Goal: Task Accomplishment & Management: Manage account settings

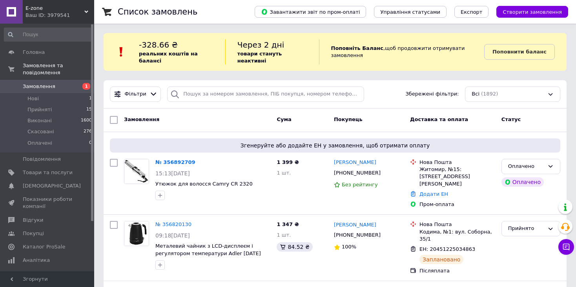
drag, startPoint x: 479, startPoint y: 117, endPoint x: 371, endPoint y: 116, distance: 108.0
click at [479, 117] on div "Доставка та оплата" at bounding box center [452, 120] width 91 height 14
drag, startPoint x: 248, startPoint y: 183, endPoint x: 155, endPoint y: 179, distance: 92.3
click at [155, 179] on div "№ 356892709 15:13, 12.08.2025 Утюжок для волосся Camry CR 2320" at bounding box center [212, 178] width 121 height 47
copy div "Утюжок для волосся Camry CR 2320"
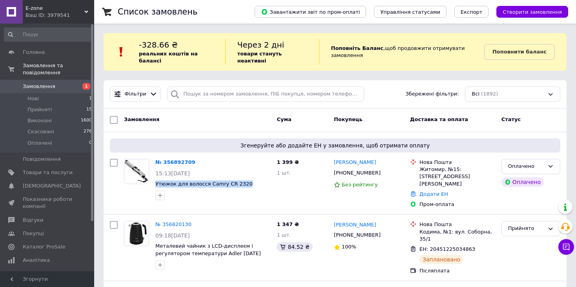
click at [69, 83] on span "Замовлення" at bounding box center [48, 86] width 50 height 7
click at [541, 162] on div "Оплачено" at bounding box center [526, 166] width 36 height 8
click at [541, 175] on li "Прийнято" at bounding box center [531, 182] width 58 height 15
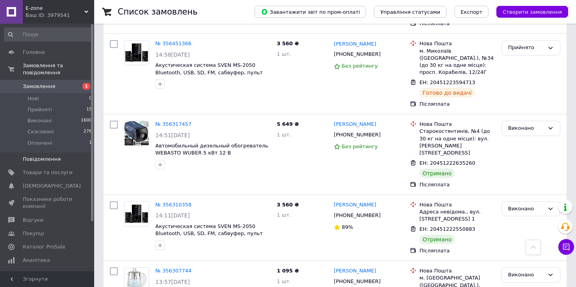
scroll to position [887, 0]
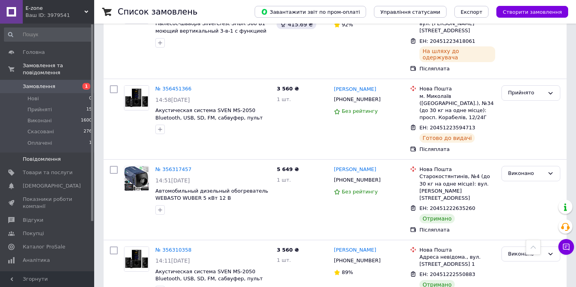
click at [58, 155] on span "Повідомлення" at bounding box center [48, 158] width 50 height 7
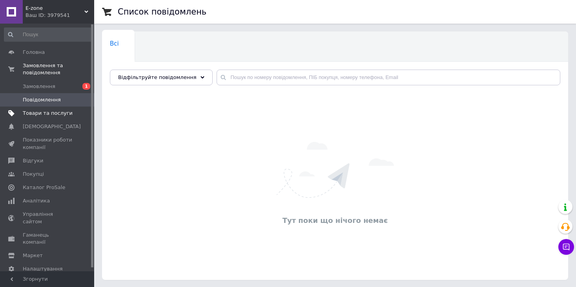
click at [51, 110] on span "Товари та послуги" at bounding box center [48, 113] width 50 height 7
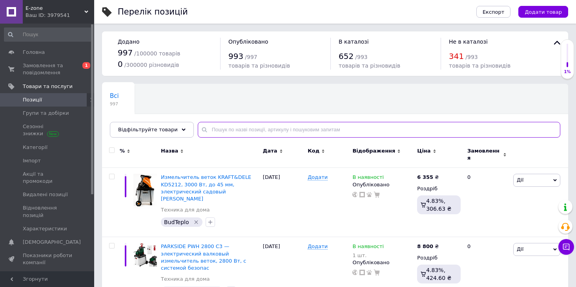
click at [239, 130] on input "text" at bounding box center [379, 130] width 363 height 16
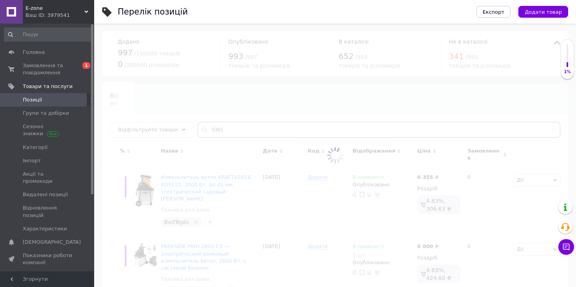
type input "5361"
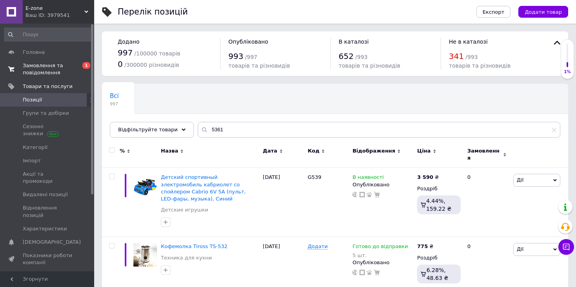
drag, startPoint x: 53, startPoint y: 71, endPoint x: 67, endPoint y: 72, distance: 13.8
click at [53, 71] on span "Замовлення та повідомлення" at bounding box center [48, 69] width 50 height 14
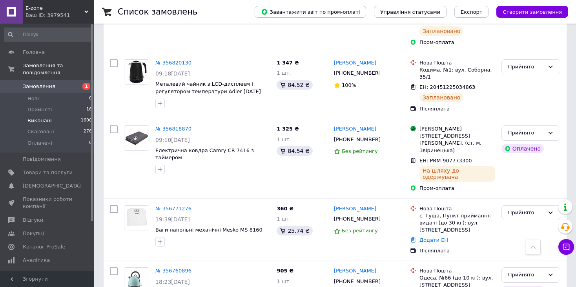
scroll to position [157, 0]
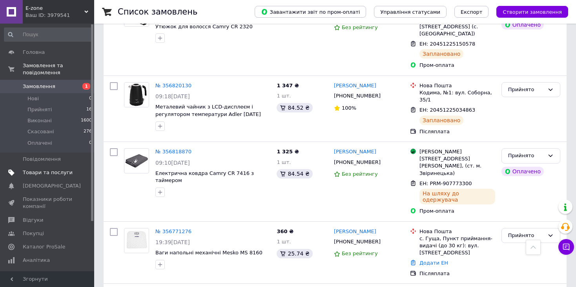
click at [48, 169] on span "Товари та послуги" at bounding box center [48, 172] width 50 height 7
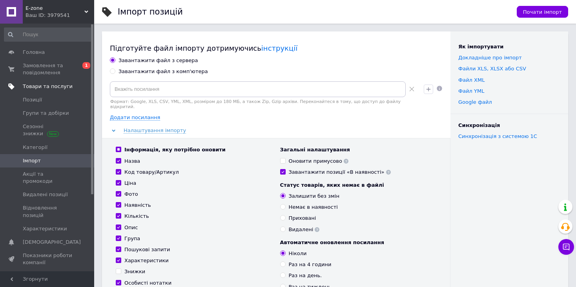
click at [41, 88] on span "Товари та послуги" at bounding box center [48, 86] width 50 height 7
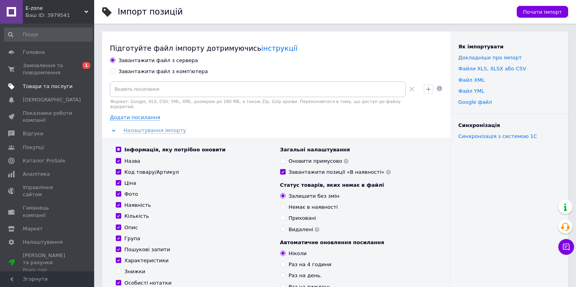
click at [42, 86] on span "Товари та послуги" at bounding box center [48, 86] width 50 height 7
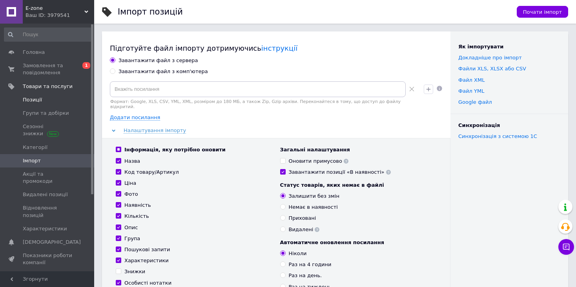
click at [39, 97] on span "Позиції" at bounding box center [32, 99] width 19 height 7
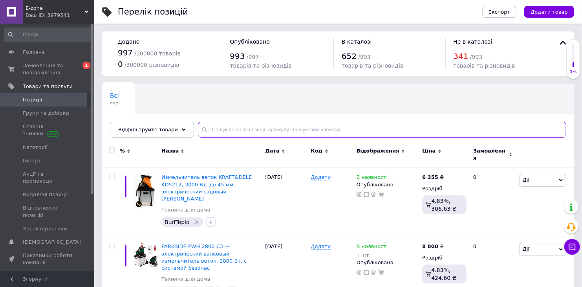
click at [213, 130] on input "text" at bounding box center [382, 130] width 368 height 16
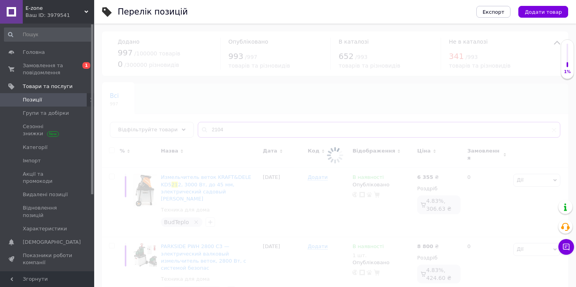
type input "2104"
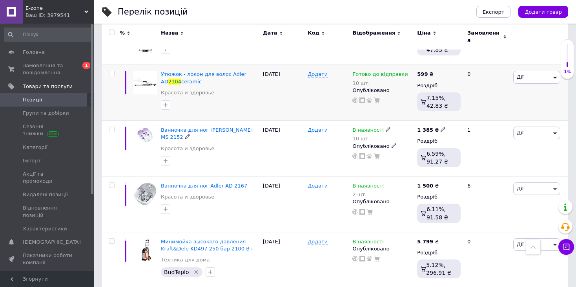
scroll to position [628, 0]
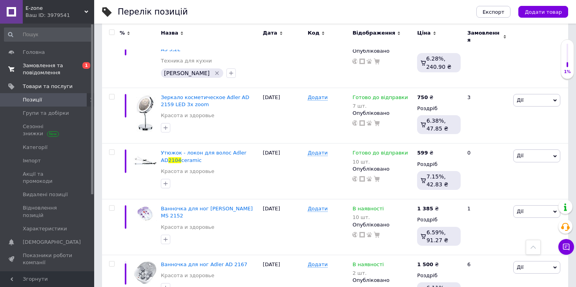
click at [46, 73] on span "Замовлення та повідомлення" at bounding box center [48, 69] width 50 height 14
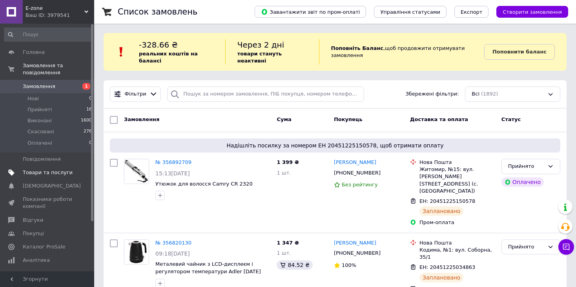
click at [36, 169] on span "Товари та послуги" at bounding box center [48, 172] width 50 height 7
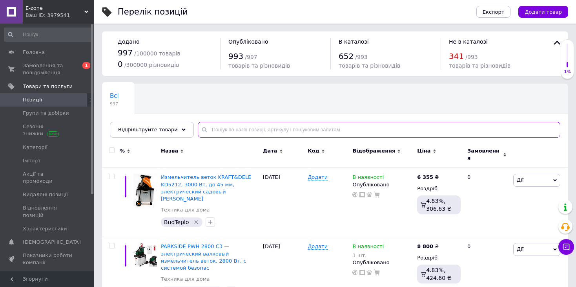
click at [229, 128] on input "text" at bounding box center [379, 130] width 363 height 16
type input "2823"
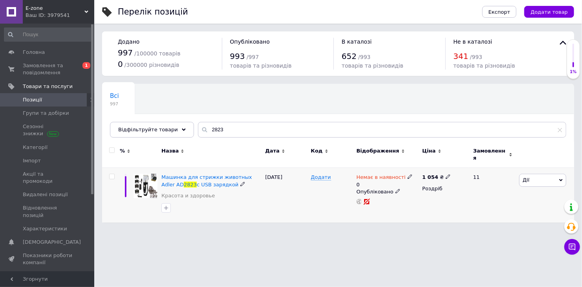
click at [407, 174] on icon at bounding box center [409, 176] width 5 height 5
click at [416, 181] on li "В наявності" at bounding box center [451, 186] width 75 height 11
click at [425, 197] on input "0" at bounding box center [443, 201] width 60 height 16
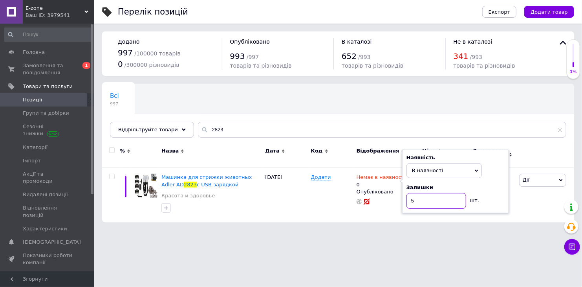
type input "5"
click at [337, 229] on html "E-zone Ваш ID: 3979541 Сайт E-zone Кабінет покупця Перевірити стан системи Стор…" at bounding box center [291, 115] width 582 height 230
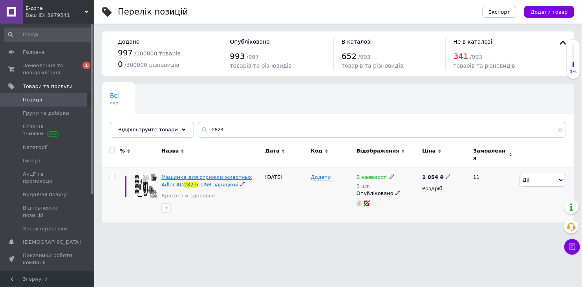
click at [189, 174] on span "Машинка для стрижки животных Adler AD" at bounding box center [206, 180] width 91 height 13
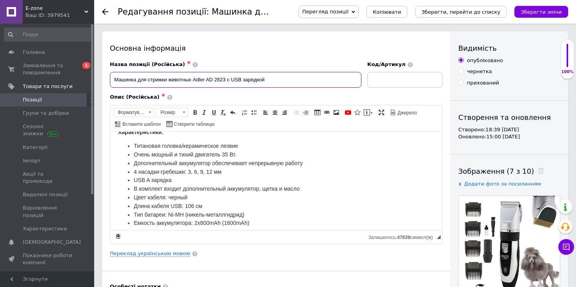
drag, startPoint x: 275, startPoint y: 82, endPoint x: 107, endPoint y: 77, distance: 168.5
click at [107, 77] on div "Назва позиції (Російська) ✱ Машинка для стрижки животных Adler AD 2823 с USB за…" at bounding box center [236, 74] width 258 height 33
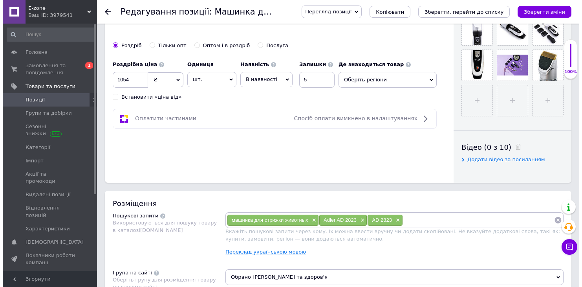
scroll to position [393, 0]
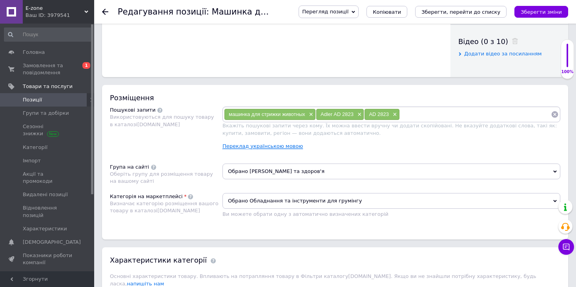
click at [267, 146] on link "Переклад українською мовою" at bounding box center [263, 146] width 80 height 6
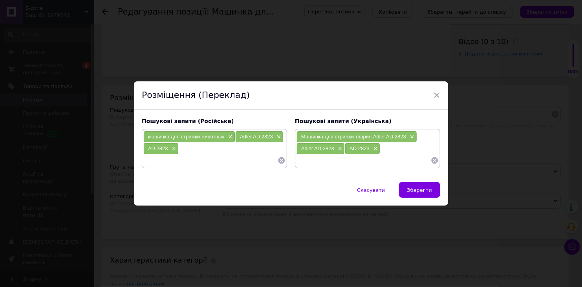
click at [333, 160] on input at bounding box center [363, 160] width 134 height 12
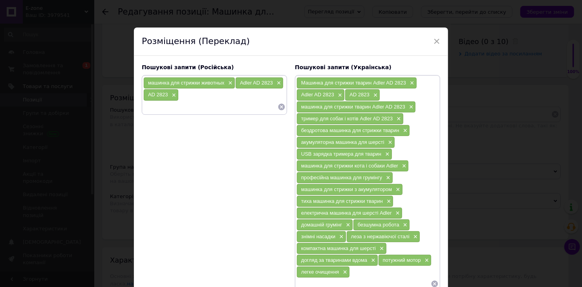
click at [194, 110] on input at bounding box center [210, 107] width 134 height 12
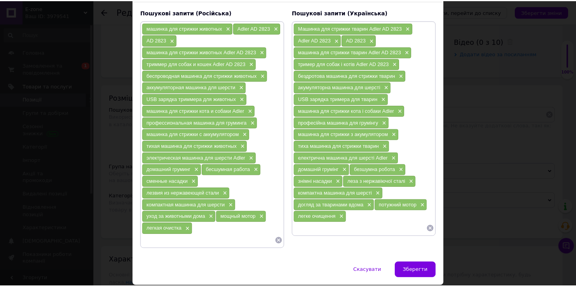
scroll to position [77, 0]
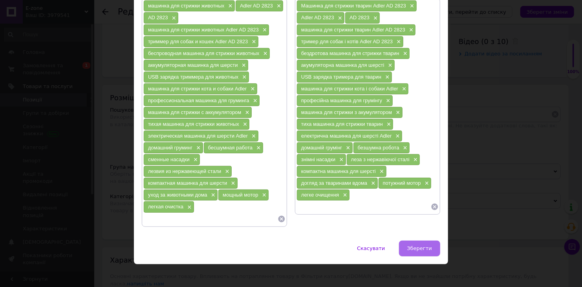
click at [420, 245] on span "Зберегти" at bounding box center [419, 248] width 25 height 6
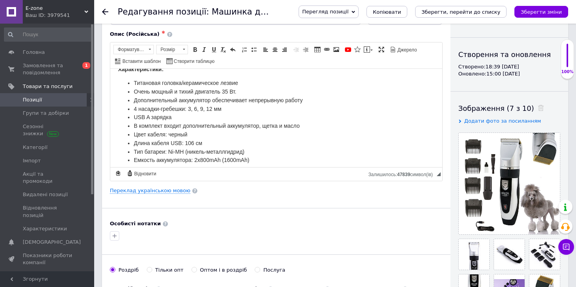
scroll to position [0, 0]
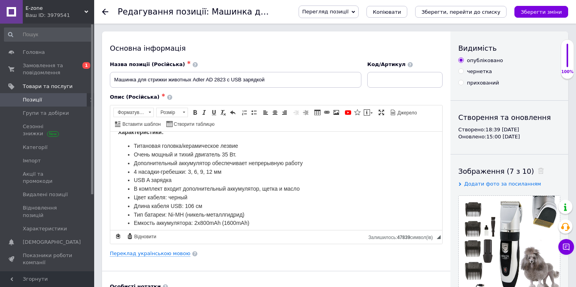
click at [538, 14] on icon "Зберегти зміни" at bounding box center [541, 12] width 41 height 6
click at [48, 102] on span "Позиції" at bounding box center [48, 99] width 50 height 7
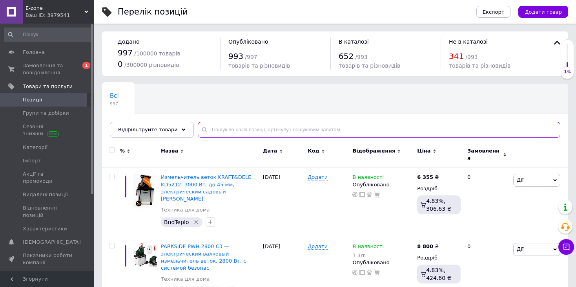
click at [215, 130] on input "text" at bounding box center [379, 130] width 363 height 16
type input "3162"
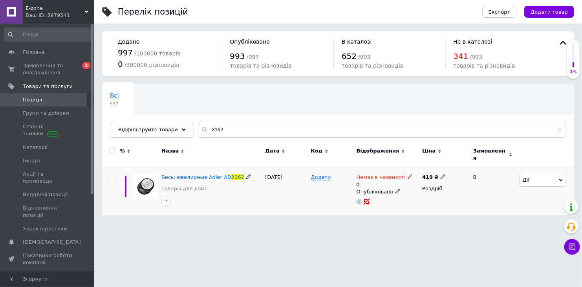
click at [407, 174] on icon at bounding box center [409, 176] width 5 height 5
click at [419, 181] on li "В наявності" at bounding box center [451, 186] width 75 height 11
click at [426, 196] on input "0" at bounding box center [443, 201] width 60 height 16
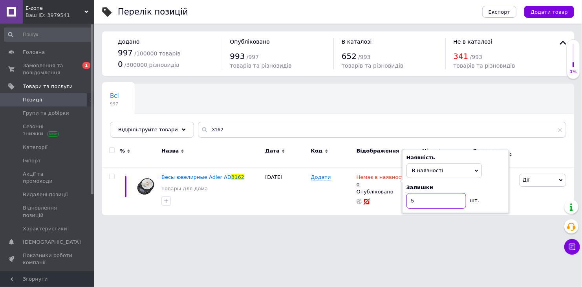
type input "5"
click at [365, 223] on html "E-zone Ваш ID: 3979541 Сайт E-zone Кабінет покупця Перевірити стан системи Стор…" at bounding box center [291, 111] width 582 height 223
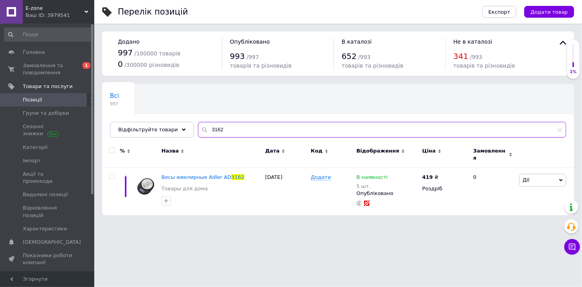
drag, startPoint x: 218, startPoint y: 131, endPoint x: 192, endPoint y: 130, distance: 25.6
click at [198, 130] on div "3162" at bounding box center [382, 130] width 368 height 16
type input "3181"
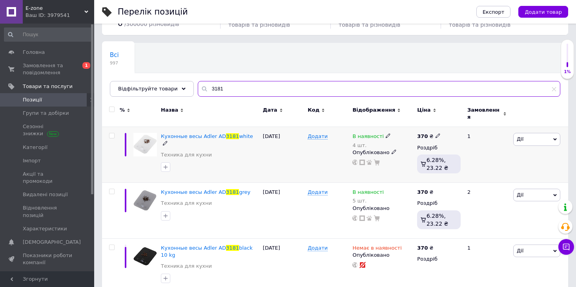
scroll to position [42, 0]
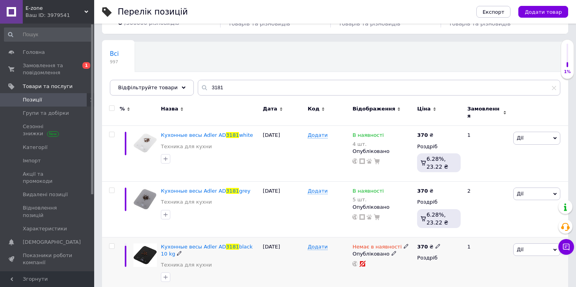
click at [404, 243] on icon at bounding box center [406, 245] width 5 height 5
click at [420, 247] on li "В наявності" at bounding box center [447, 252] width 75 height 11
click at [425, 265] on input at bounding box center [439, 267] width 60 height 16
type input "10"
click at [354, 271] on div "Немає в наявності Наявність В наявності Немає в наявності Під замовлення Готово…" at bounding box center [383, 264] width 65 height 55
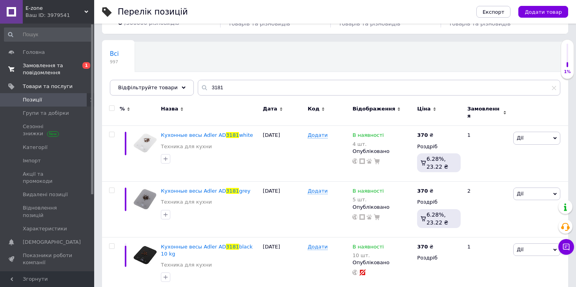
click at [28, 71] on span "Замовлення та повідомлення" at bounding box center [48, 69] width 50 height 14
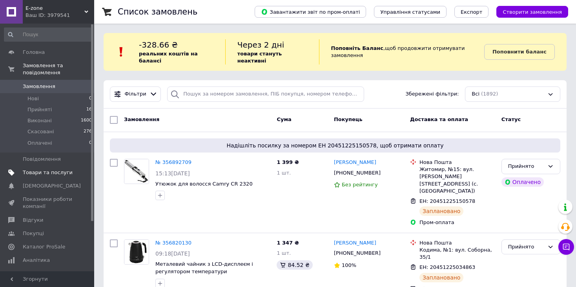
click at [40, 169] on span "Товари та послуги" at bounding box center [48, 172] width 50 height 7
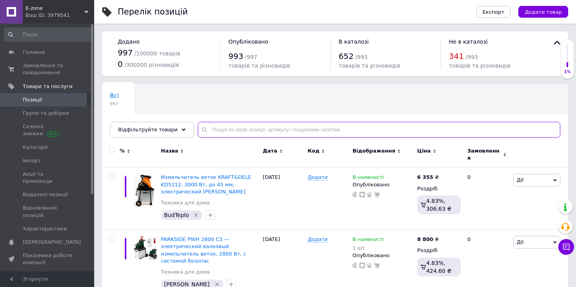
click at [231, 128] on input "text" at bounding box center [379, 130] width 363 height 16
paste input "6205"
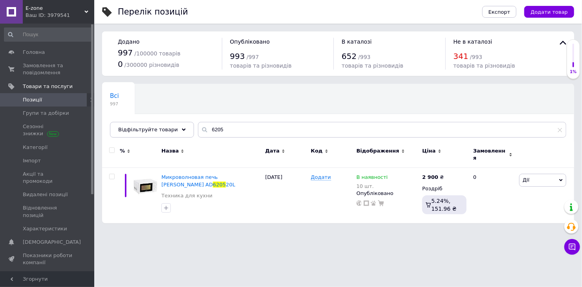
click at [431, 105] on div "Всі 997 Ok Відфільтровано... Зберегти" at bounding box center [338, 114] width 472 height 65
drag, startPoint x: 221, startPoint y: 135, endPoint x: 194, endPoint y: 132, distance: 26.8
click at [198, 132] on div "6205" at bounding box center [382, 130] width 368 height 16
paste input "318"
type input "6318"
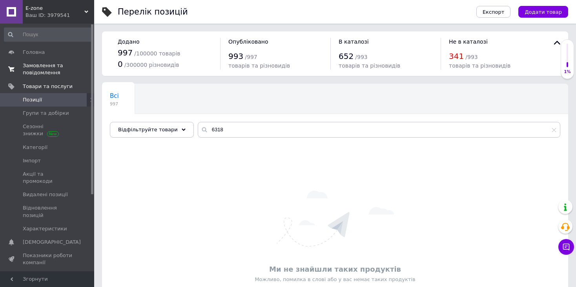
click at [43, 69] on span "Замовлення та повідомлення" at bounding box center [48, 69] width 50 height 14
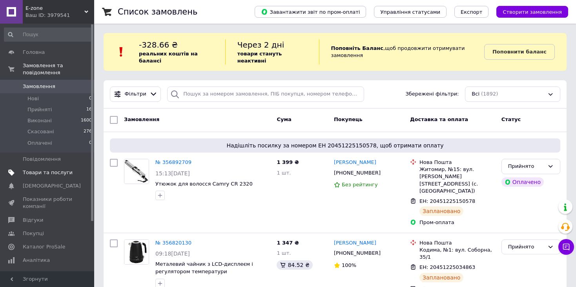
click at [64, 169] on span "Товари та послуги" at bounding box center [48, 172] width 50 height 7
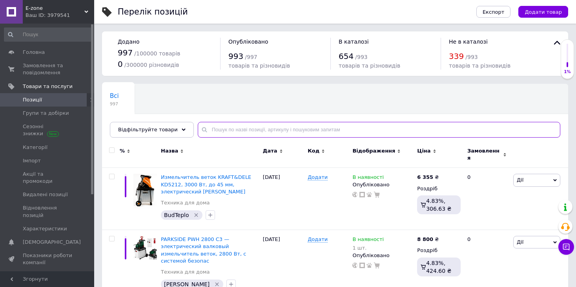
click at [227, 127] on input "text" at bounding box center [379, 130] width 363 height 16
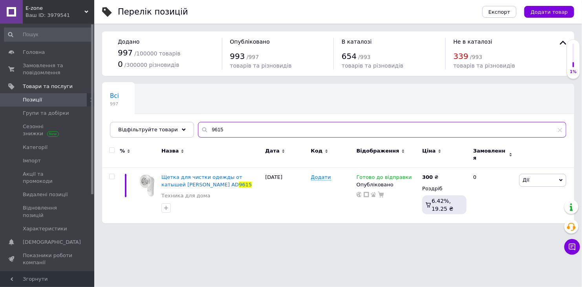
drag, startPoint x: 215, startPoint y: 129, endPoint x: 193, endPoint y: 130, distance: 22.4
click at [198, 130] on div "9615" at bounding box center [382, 130] width 368 height 16
type input "1251"
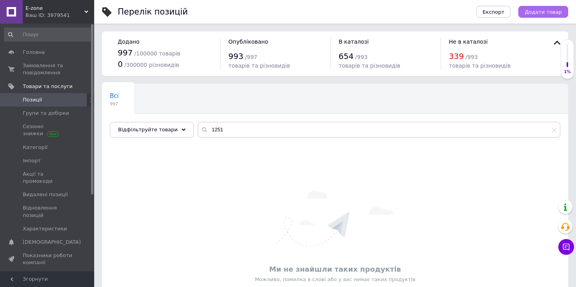
click at [538, 11] on span "Додати товар" at bounding box center [543, 12] width 37 height 6
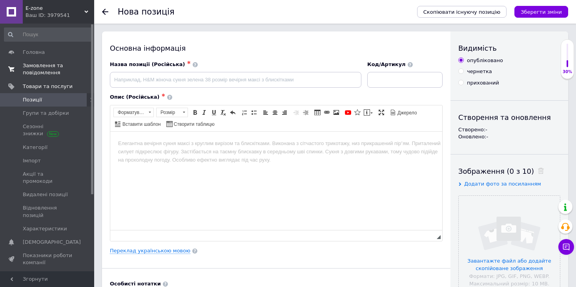
click at [40, 70] on span "Замовлення та повідомлення" at bounding box center [48, 69] width 50 height 14
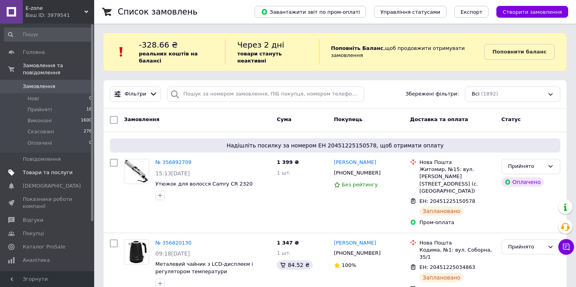
click at [57, 169] on span "Товари та послуги" at bounding box center [48, 172] width 50 height 7
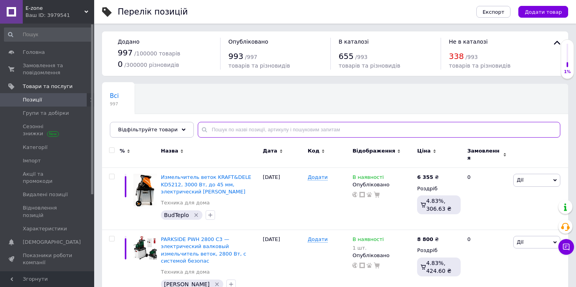
click at [261, 130] on input "text" at bounding box center [379, 130] width 363 height 16
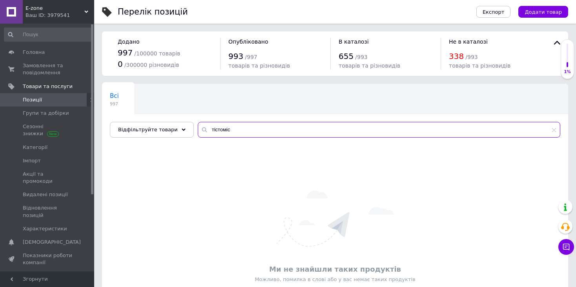
type input "тістоміс"
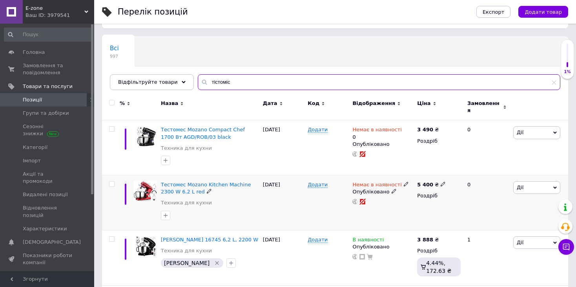
scroll to position [157, 0]
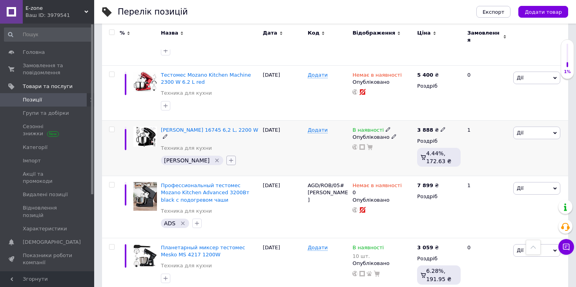
click at [229, 158] on icon "button" at bounding box center [231, 160] width 4 height 4
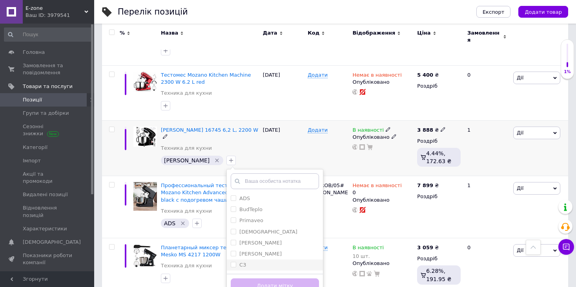
click at [239, 261] on label "С3" at bounding box center [242, 264] width 7 height 6
checkbox input "true"
click at [238, 278] on button "Додати мітку" at bounding box center [275, 285] width 88 height 15
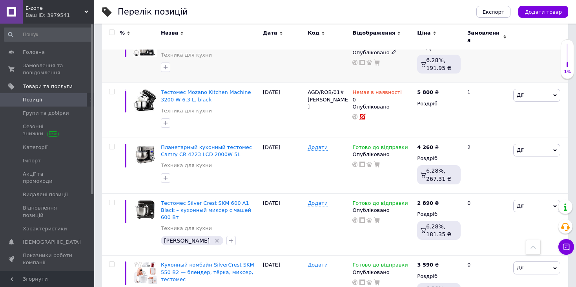
scroll to position [393, 0]
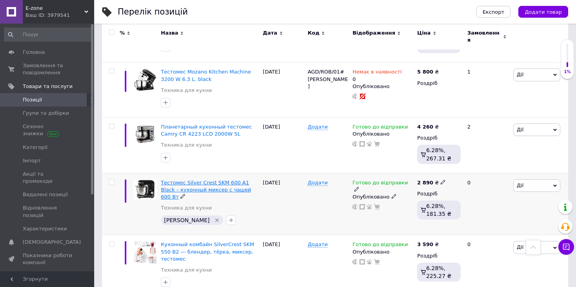
click at [221, 179] on span "Тестомес Silver Crest SKM 600 A1 Black – кухонный миксер с чашей 600 Вт" at bounding box center [206, 189] width 90 height 20
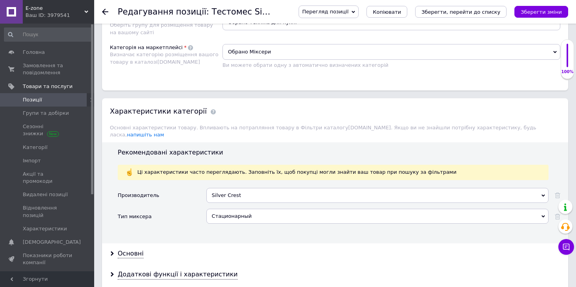
scroll to position [471, 0]
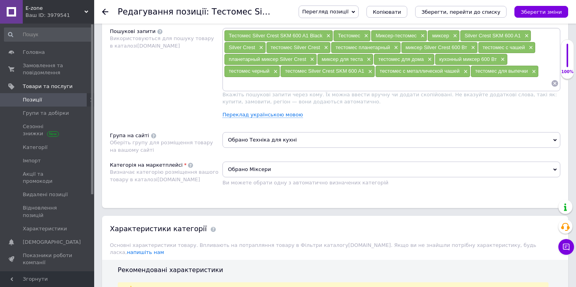
click at [312, 168] on span "Обрано Міксери" at bounding box center [392, 169] width 338 height 16
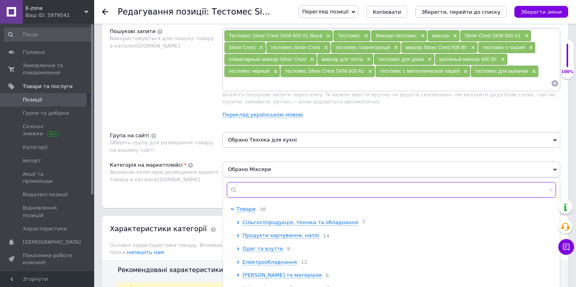
click at [298, 188] on input "text" at bounding box center [391, 190] width 329 height 16
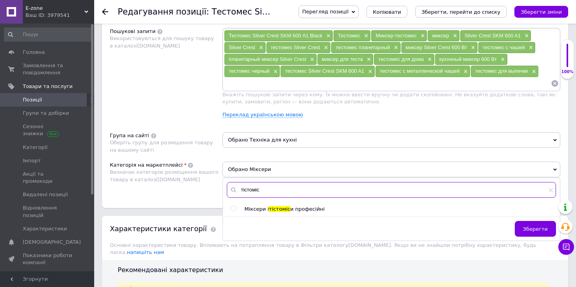
type input "тістоміс"
click at [232, 206] on input "radio" at bounding box center [233, 208] width 5 height 5
radio input "true"
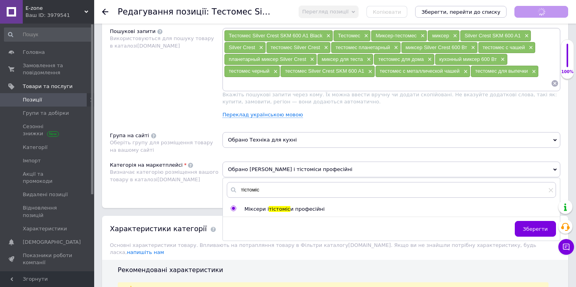
click at [530, 221] on button "Зберегти" at bounding box center [535, 229] width 41 height 16
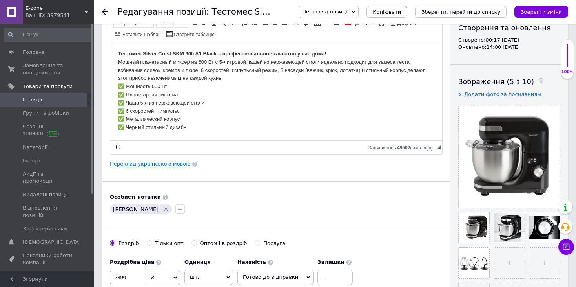
scroll to position [10, 0]
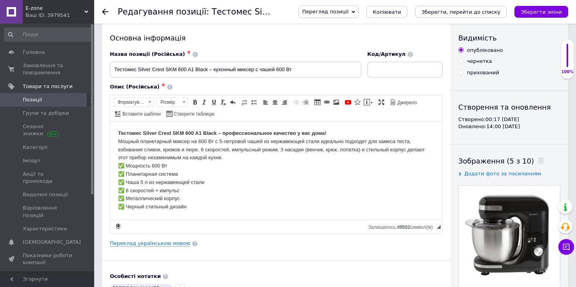
click at [551, 12] on icon "Зберегти зміни" at bounding box center [541, 12] width 41 height 6
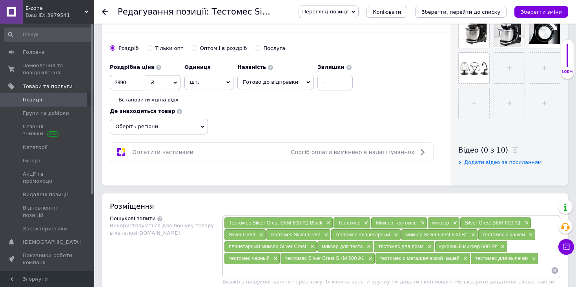
scroll to position [403, 0]
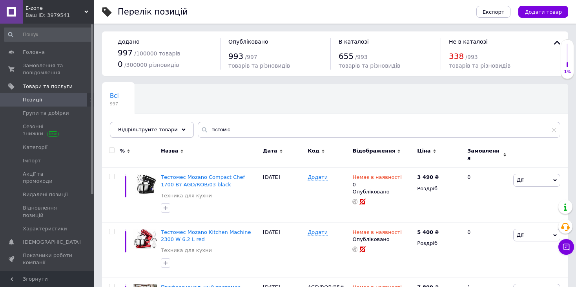
click at [164, 127] on span "Відфільтруйте товари" at bounding box center [148, 129] width 60 height 6
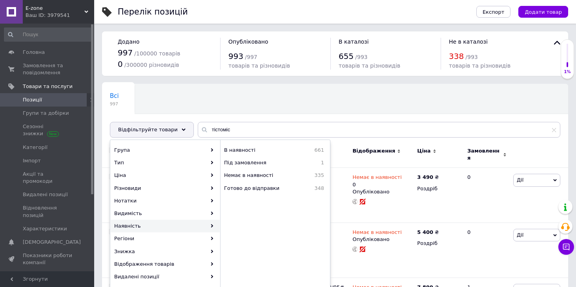
click at [248, 99] on div "Всі 997 Ok Відфільтровано... Зберегти" at bounding box center [335, 114] width 466 height 65
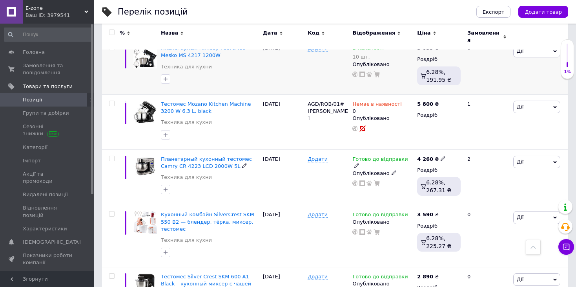
scroll to position [314, 0]
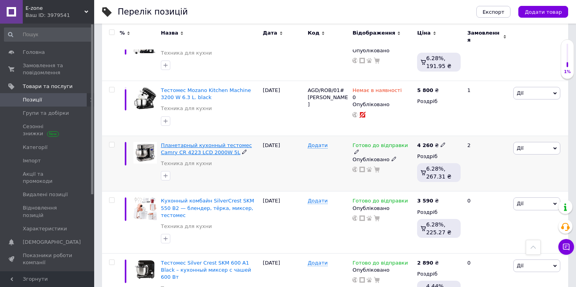
click at [198, 142] on span "Планетарный кухонный тестомес Camry CR 4223 LCD 2000W 5L" at bounding box center [206, 148] width 91 height 13
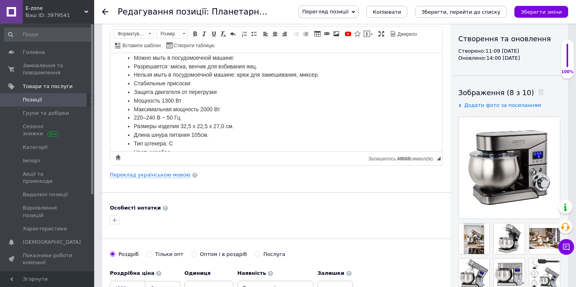
scroll to position [196, 0]
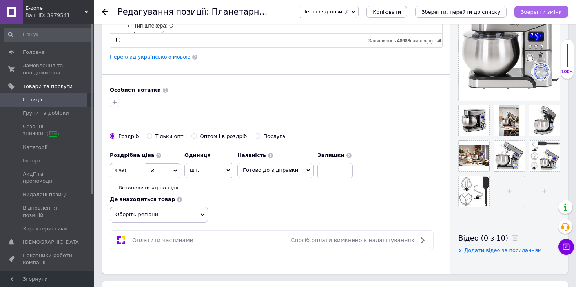
click at [539, 11] on icon "Зберегти зміни" at bounding box center [541, 12] width 41 height 6
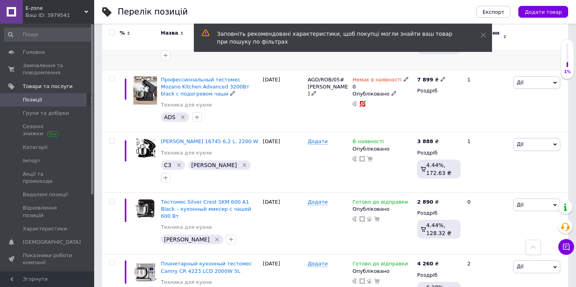
scroll to position [432, 0]
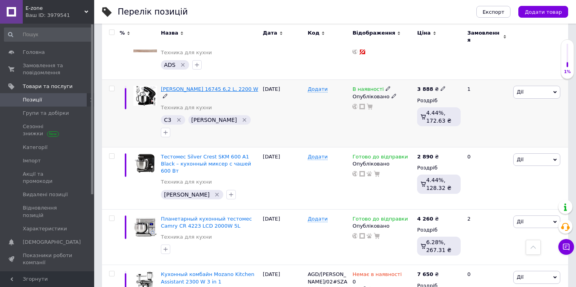
click at [216, 86] on span "Тестомес Ruhhy 16745 6,2 L, 2200 W" at bounding box center [209, 89] width 97 height 6
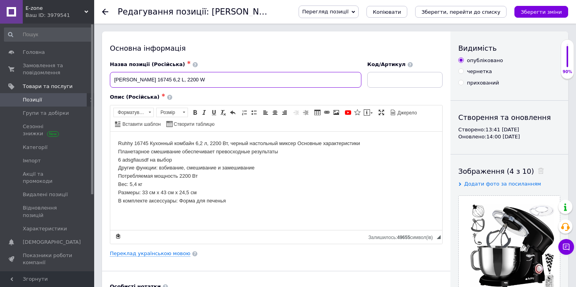
drag, startPoint x: 213, startPoint y: 75, endPoint x: 109, endPoint y: 84, distance: 104.8
click at [109, 84] on div "Назва позиції (Російська) ✱ Тестомес Ruhhy 16745 6,2 L, 2200 W" at bounding box center [236, 74] width 258 height 33
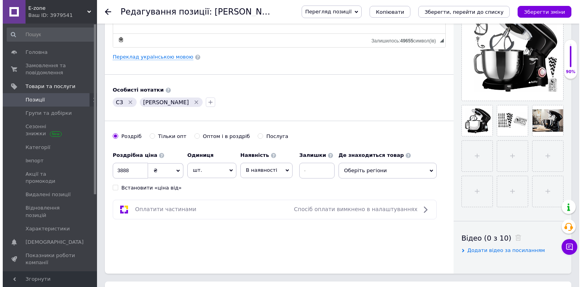
scroll to position [393, 0]
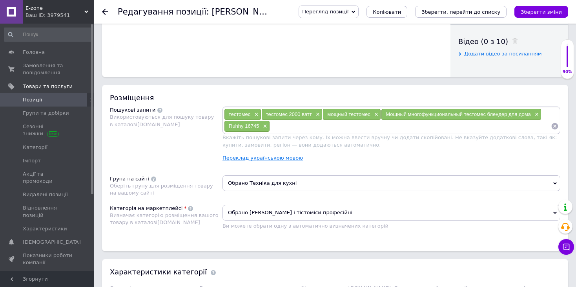
click at [270, 157] on link "Переклад українською мовою" at bounding box center [263, 158] width 80 height 6
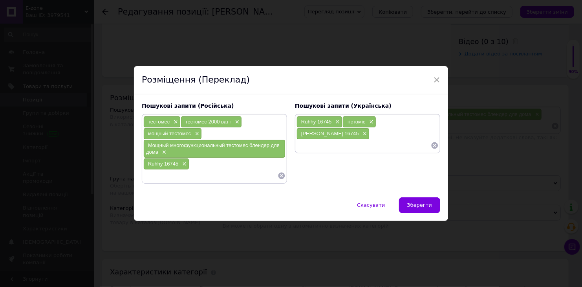
click at [324, 148] on input at bounding box center [363, 145] width 134 height 12
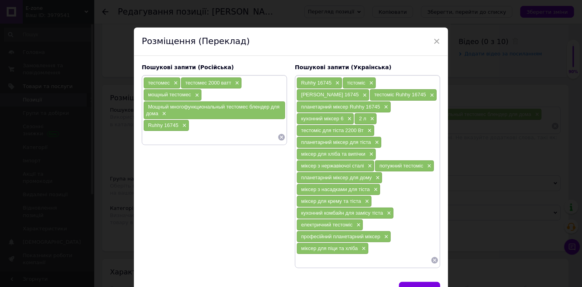
click at [210, 136] on input at bounding box center [210, 137] width 134 height 12
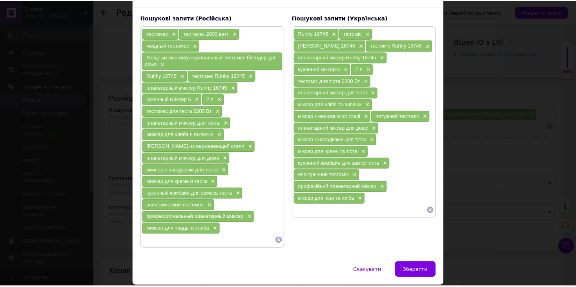
scroll to position [72, 0]
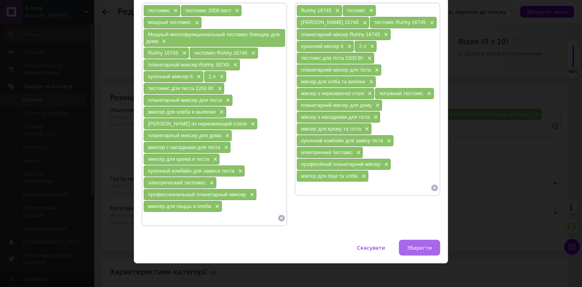
click at [417, 245] on span "Зберегти" at bounding box center [419, 248] width 25 height 6
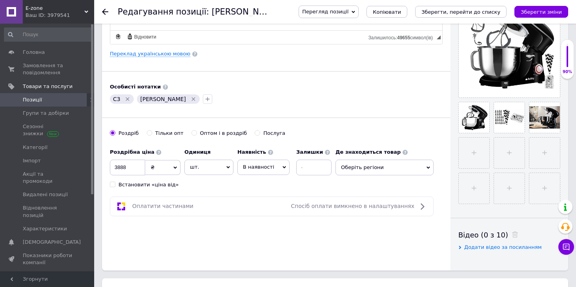
scroll to position [275, 0]
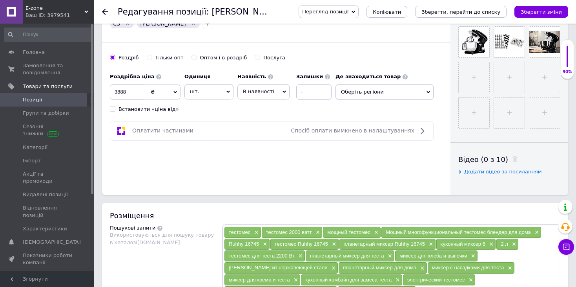
click at [543, 7] on button "Зберегти зміни" at bounding box center [542, 12] width 54 height 12
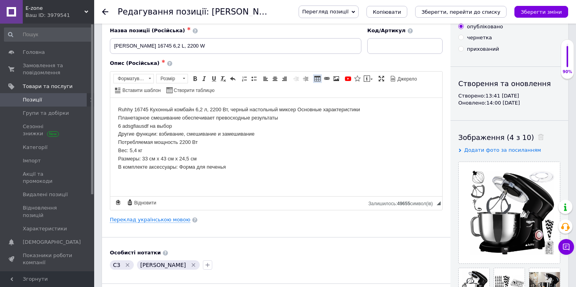
scroll to position [0, 0]
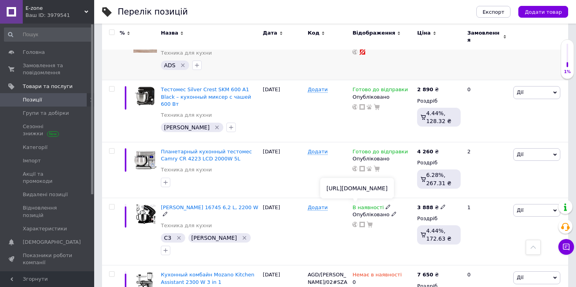
scroll to position [432, 0]
click at [386, 204] on icon at bounding box center [388, 206] width 5 height 5
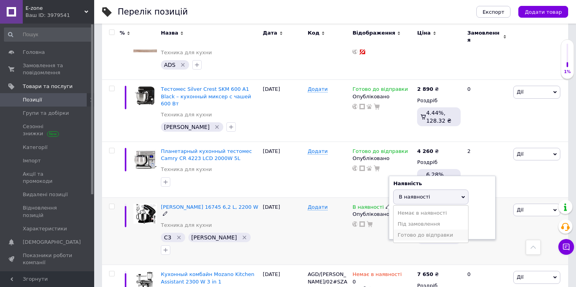
click at [414, 229] on li "Готово до відправки" at bounding box center [431, 234] width 75 height 11
click at [365, 218] on div "В наявності Наявність Готово до відправки В наявності Немає в наявності Під зам…" at bounding box center [383, 231] width 65 height 68
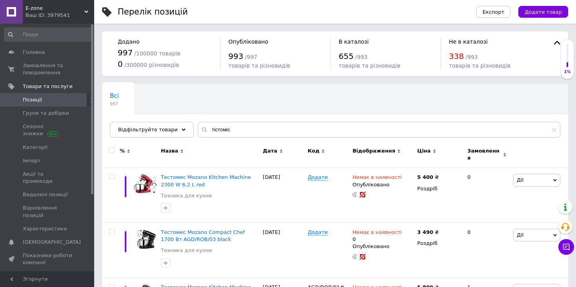
scroll to position [0, 0]
click at [46, 67] on span "Замовлення та повідомлення" at bounding box center [48, 69] width 50 height 14
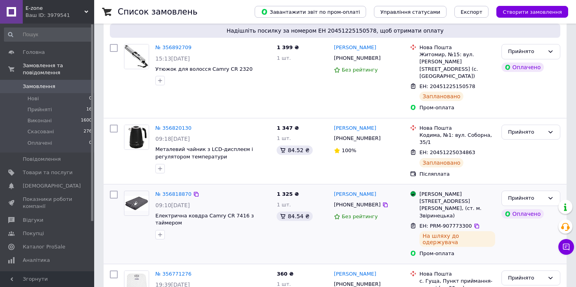
scroll to position [196, 0]
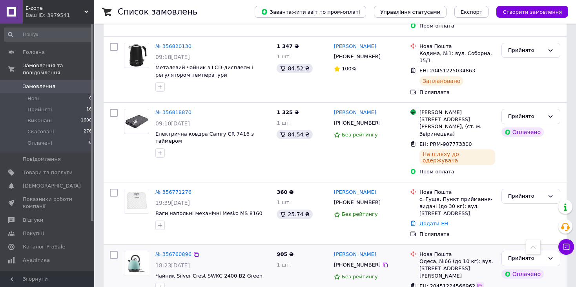
click at [477, 283] on icon at bounding box center [480, 286] width 6 height 6
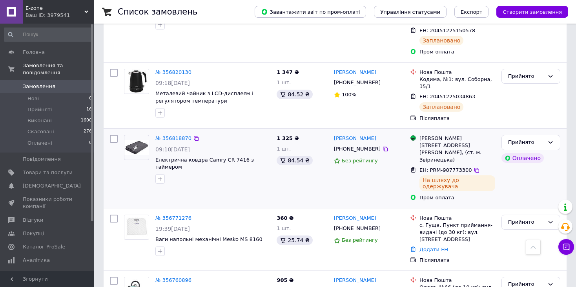
scroll to position [157, 0]
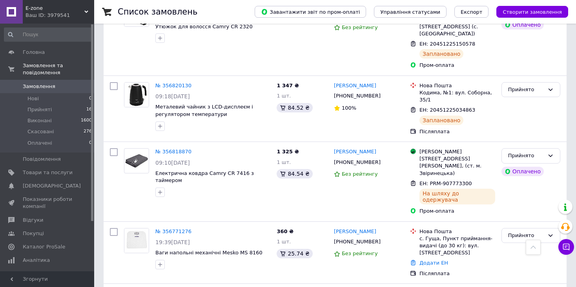
drag, startPoint x: 471, startPoint y: 82, endPoint x: 436, endPoint y: 26, distance: 65.6
click at [477, 107] on icon at bounding box center [480, 110] width 6 height 6
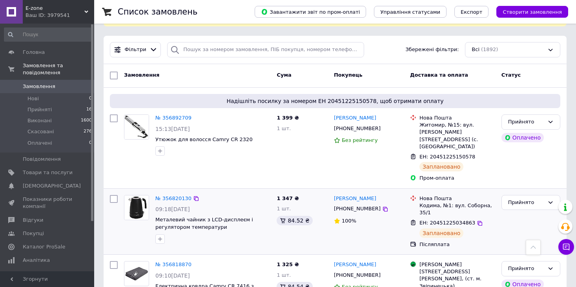
scroll to position [39, 0]
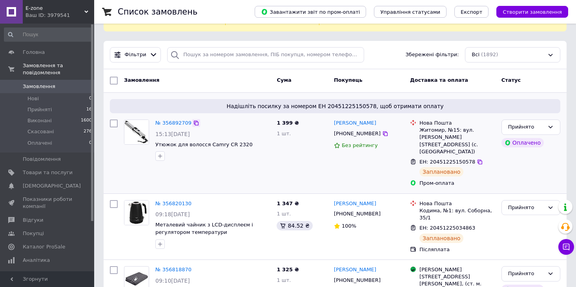
click at [193, 120] on icon at bounding box center [196, 123] width 6 height 6
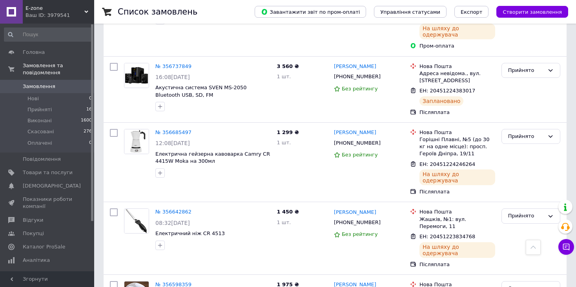
scroll to position [510, 0]
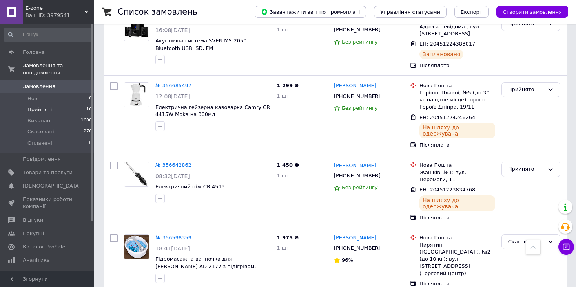
click at [46, 106] on span "Прийняті" at bounding box center [39, 109] width 24 height 7
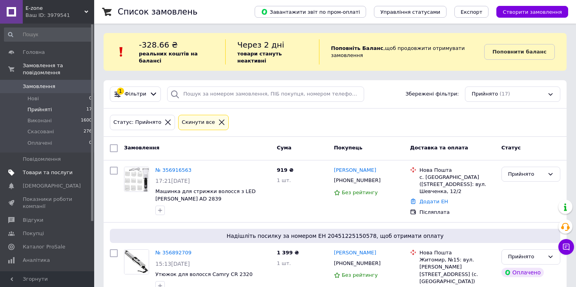
click at [47, 169] on span "Товари та послуги" at bounding box center [48, 172] width 50 height 7
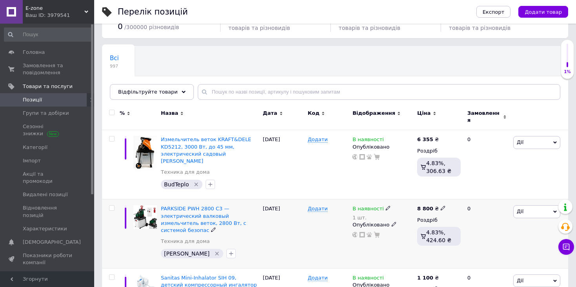
scroll to position [79, 0]
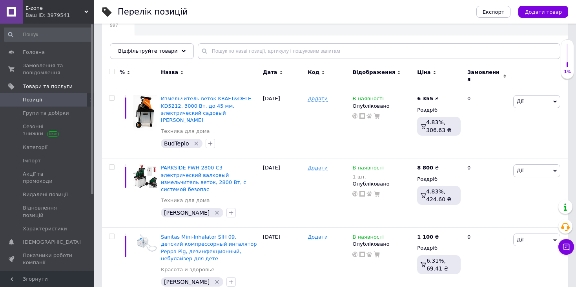
click at [433, 71] on use at bounding box center [434, 73] width 2 height 4
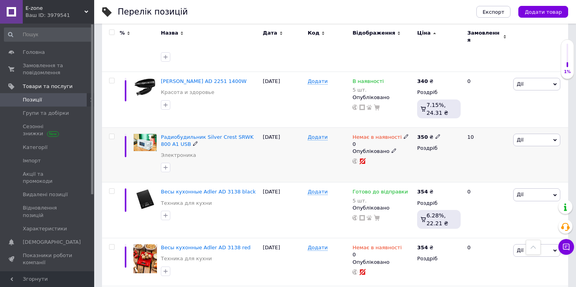
scroll to position [1021, 0]
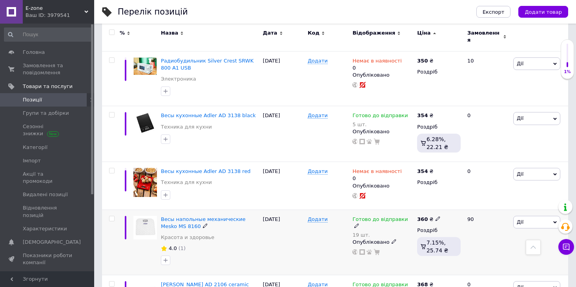
click at [359, 223] on icon at bounding box center [356, 225] width 5 height 5
click at [435, 242] on li "Немає в наявності" at bounding box center [452, 247] width 75 height 11
click at [427, 236] on input "19" at bounding box center [445, 244] width 60 height 16
type input "1"
type input "0"
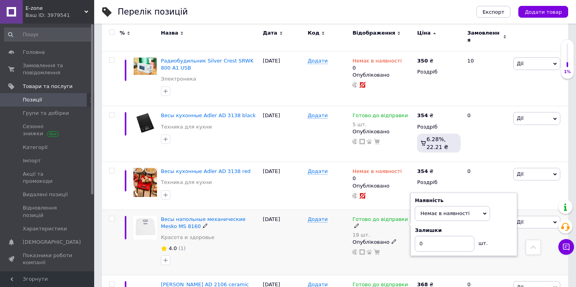
drag, startPoint x: 294, startPoint y: 197, endPoint x: 339, endPoint y: 189, distance: 45.4
click at [294, 209] on div "[DATE]" at bounding box center [283, 241] width 45 height 65
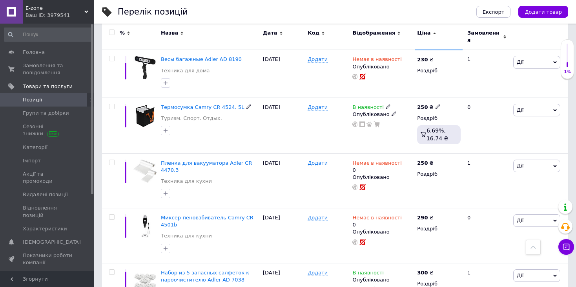
scroll to position [0, 0]
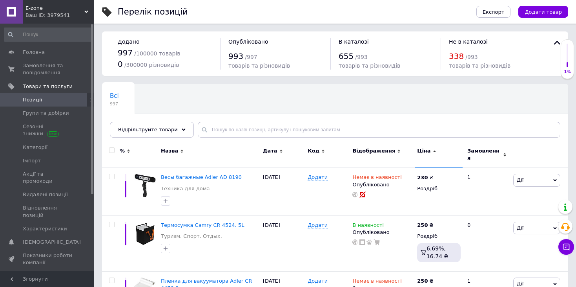
click at [433, 151] on icon at bounding box center [435, 151] width 4 height 4
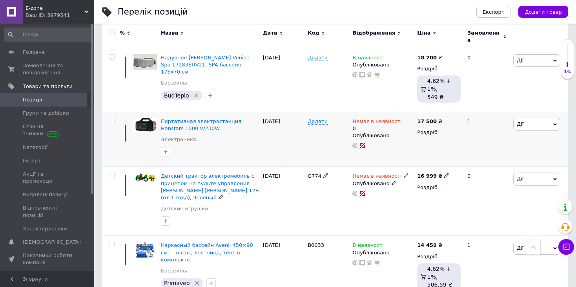
scroll to position [824, 0]
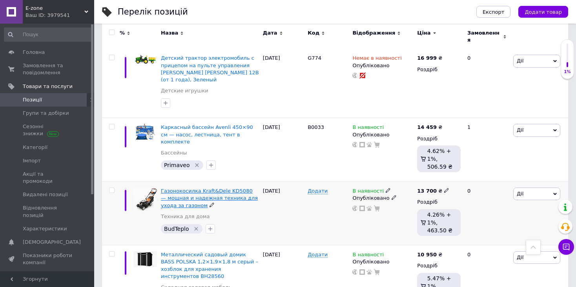
click at [191, 188] on span "Газонокосилка Kraft&Dele KD5080 — мощная и надежная техника для ухода за газоном" at bounding box center [209, 198] width 97 height 20
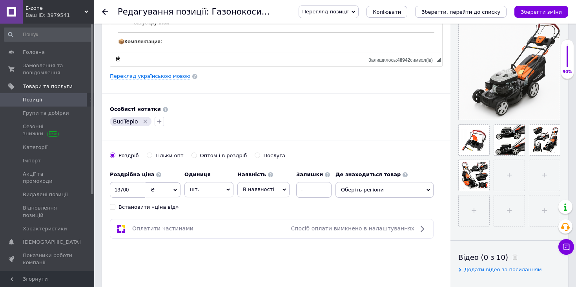
scroll to position [118, 0]
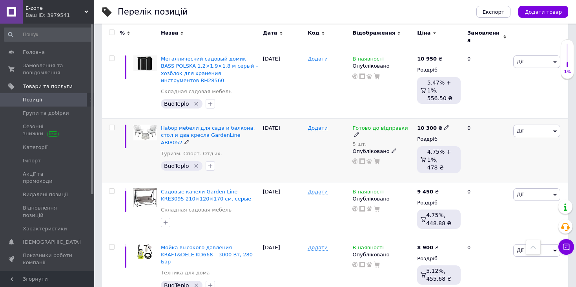
scroll to position [1021, 0]
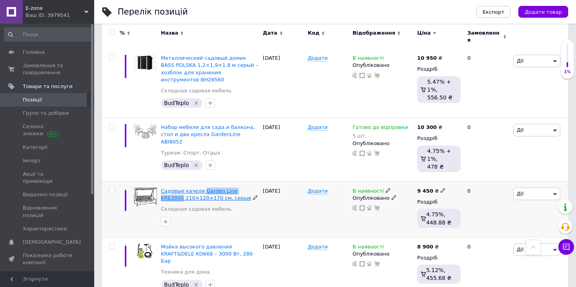
drag, startPoint x: 249, startPoint y: 139, endPoint x: 202, endPoint y: 138, distance: 47.1
click at [202, 187] on div "Садовые качели Garden Line KRE3095 210×120×170 см, серые" at bounding box center [210, 194] width 98 height 14
copy span "Garden Line KRE3095"
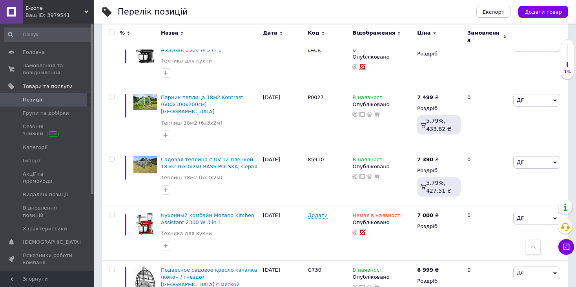
scroll to position [1924, 0]
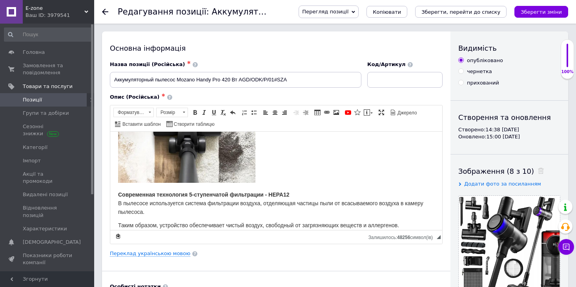
scroll to position [422, 0]
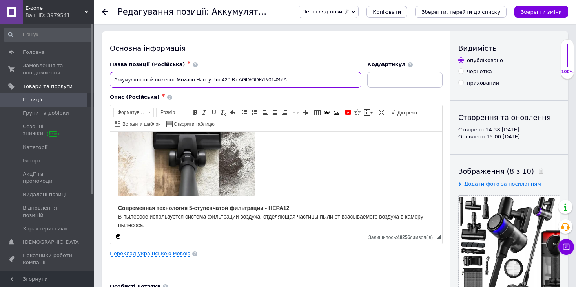
drag, startPoint x: 300, startPoint y: 83, endPoint x: 111, endPoint y: 95, distance: 188.8
click at [111, 95] on div "Назва позиції (Російська) ✱ Аккумуляторный пылесос Mozano Handy Pro 420 Вт AGD/…" at bounding box center [276, 152] width 333 height 183
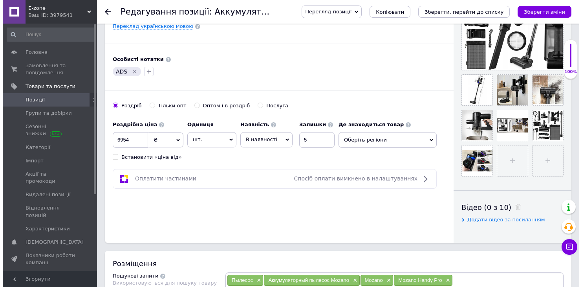
scroll to position [353, 0]
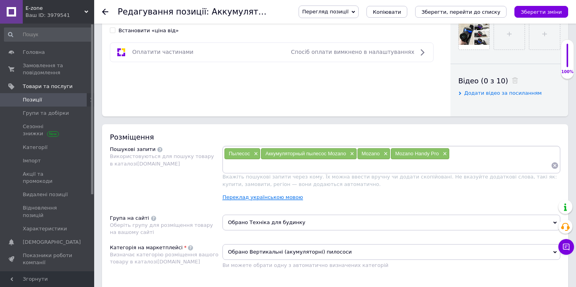
click at [267, 194] on link "Переклад українською мовою" at bounding box center [263, 197] width 80 height 6
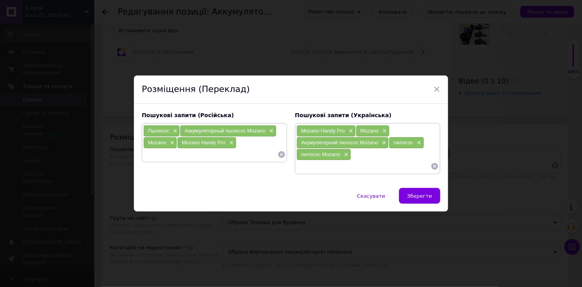
click at [372, 169] on input at bounding box center [363, 166] width 134 height 12
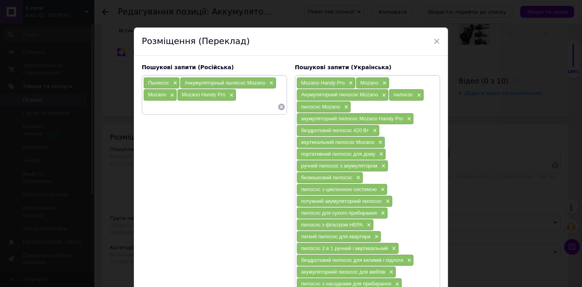
click at [188, 111] on input at bounding box center [210, 107] width 134 height 12
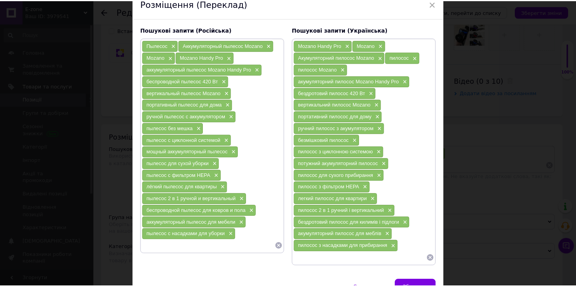
scroll to position [77, 0]
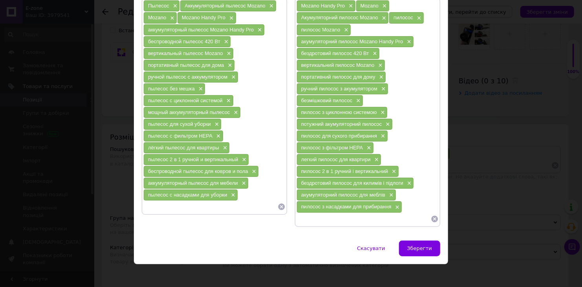
click at [422, 245] on span "Зберегти" at bounding box center [419, 248] width 25 height 6
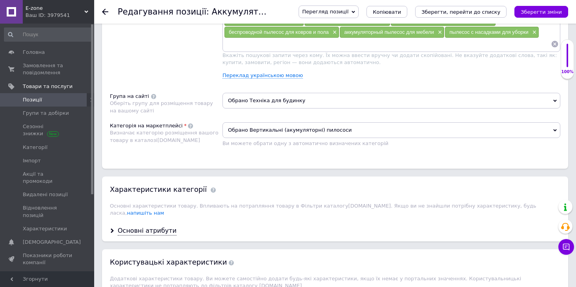
scroll to position [628, 0]
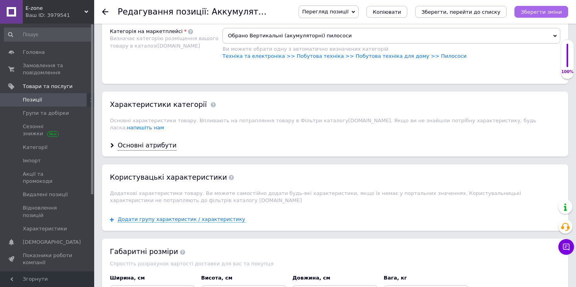
click at [551, 10] on icon "Зберегти зміни" at bounding box center [541, 12] width 41 height 6
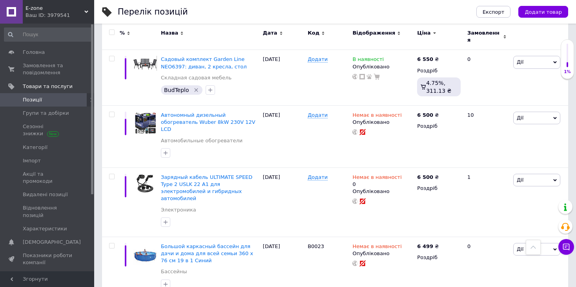
scroll to position [2630, 0]
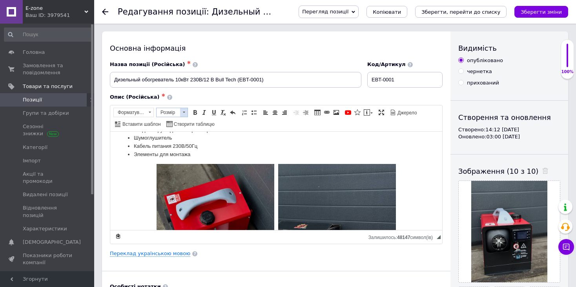
scroll to position [589, 0]
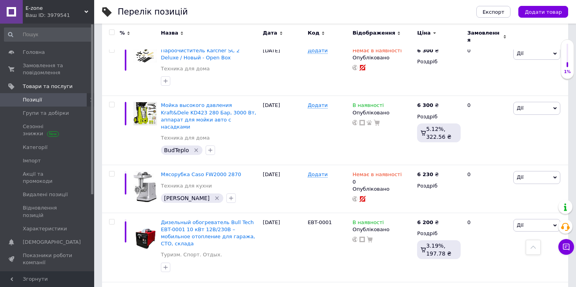
scroll to position [3219, 0]
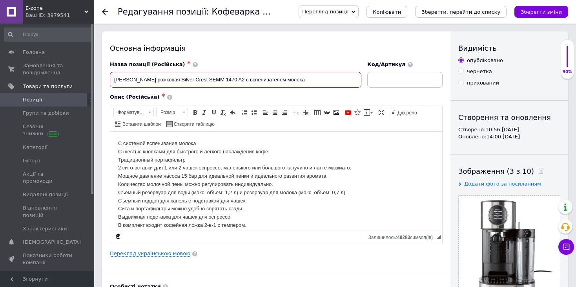
drag, startPoint x: 301, startPoint y: 82, endPoint x: 100, endPoint y: 85, distance: 201.0
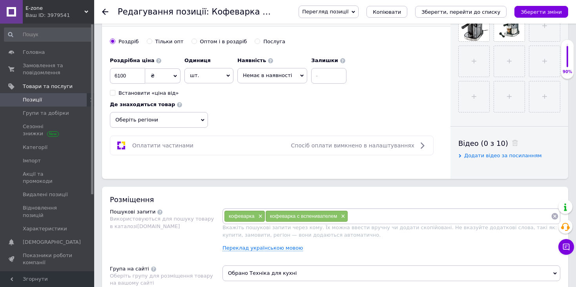
scroll to position [353, 0]
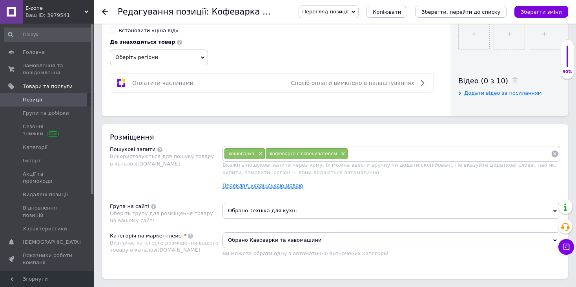
click at [274, 185] on link "Переклад українською мовою" at bounding box center [263, 185] width 80 height 6
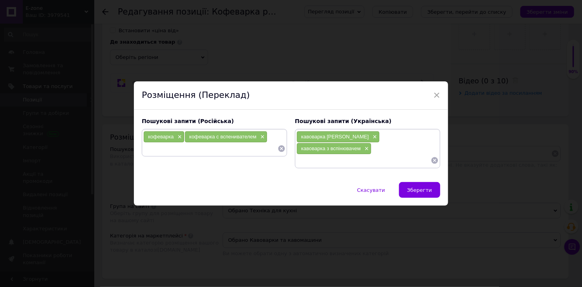
click at [317, 157] on input at bounding box center [363, 160] width 134 height 12
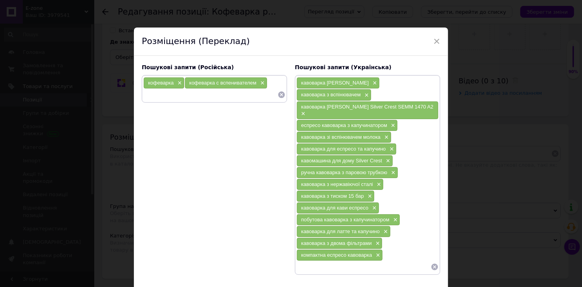
click at [193, 98] on input at bounding box center [210, 95] width 134 height 12
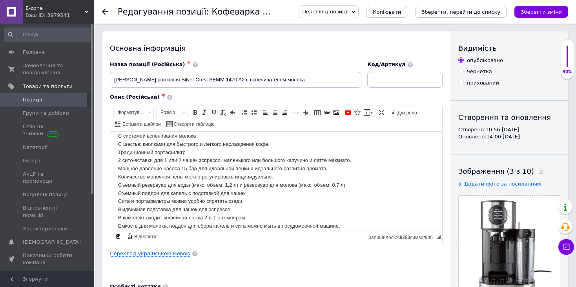
scroll to position [0, 0]
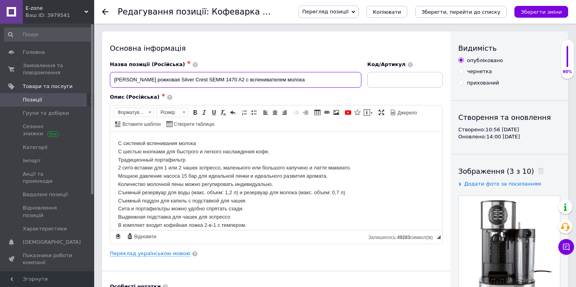
drag, startPoint x: 298, startPoint y: 80, endPoint x: 115, endPoint y: 78, distance: 182.9
click at [115, 78] on input "[PERSON_NAME] рожковая Silver Crest SEMM 1470 A2 с вспенивателем молока" at bounding box center [236, 80] width 252 height 16
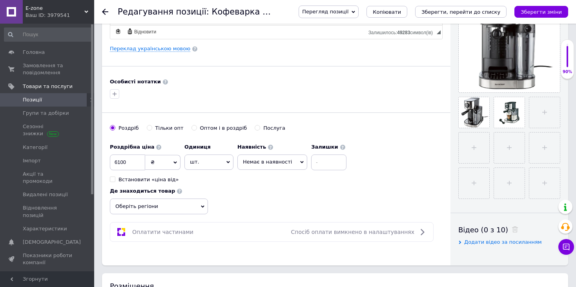
scroll to position [236, 0]
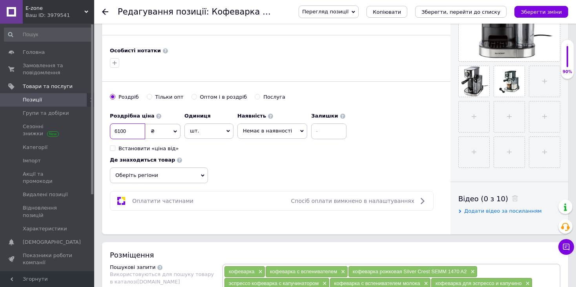
drag, startPoint x: 133, startPoint y: 134, endPoint x: 93, endPoint y: 133, distance: 40.4
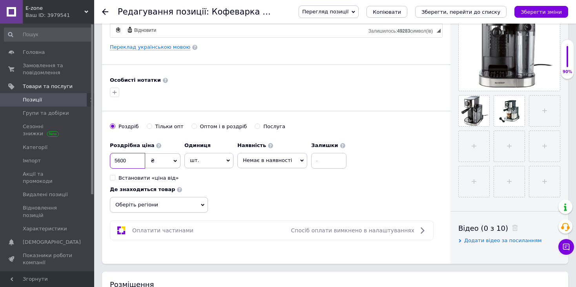
scroll to position [118, 0]
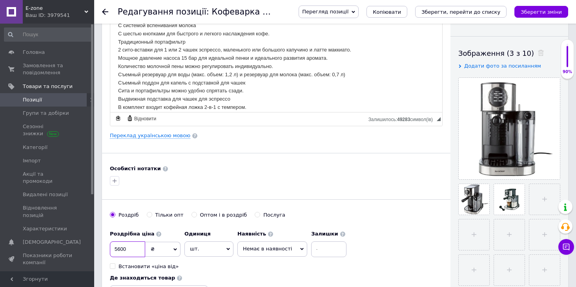
type input "5600"
click at [286, 250] on span "Немає в наявності" at bounding box center [272, 248] width 70 height 15
click at [276, 264] on li "В наявності" at bounding box center [272, 264] width 69 height 11
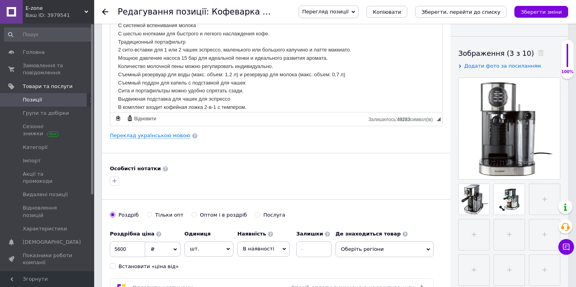
click at [309, 179] on div at bounding box center [276, 180] width 336 height 13
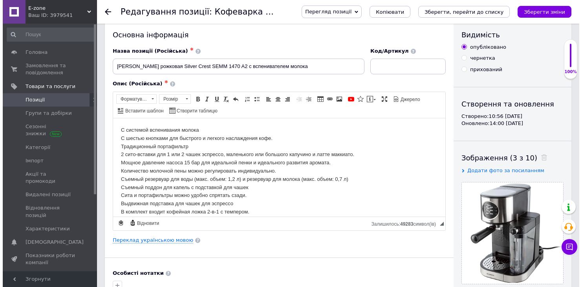
scroll to position [0, 0]
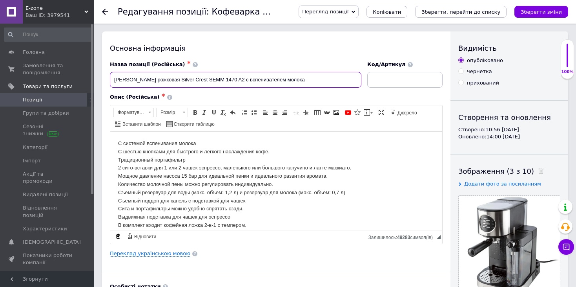
drag, startPoint x: 290, startPoint y: 82, endPoint x: 110, endPoint y: 80, distance: 179.8
click at [110, 80] on input "[PERSON_NAME] рожковая Silver Crest SEMM 1470 A2 с вспенивателем молока" at bounding box center [236, 80] width 252 height 16
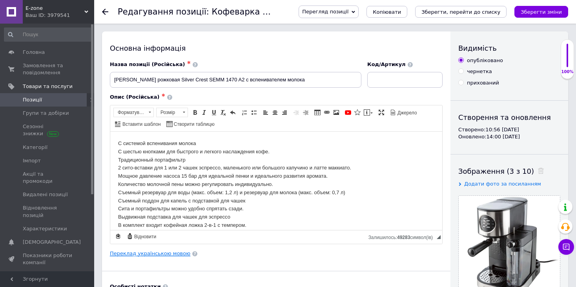
click at [159, 250] on link "Переклад українською мовою" at bounding box center [150, 253] width 80 height 6
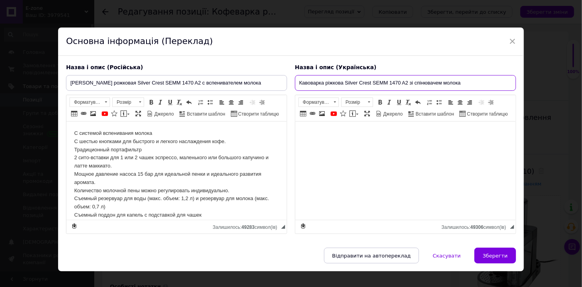
drag, startPoint x: 446, startPoint y: 83, endPoint x: 277, endPoint y: 81, distance: 169.2
click at [277, 81] on div "Назва і опис (Російська) Кофеварка рожковая Silver Crest SEMM 1470 A2 с вспенив…" at bounding box center [291, 149] width 458 height 178
paste input "ожкова Silver Crest SEMM 1470 A2, еспресо кавоварка з капучинатором, 15 бар, 14…"
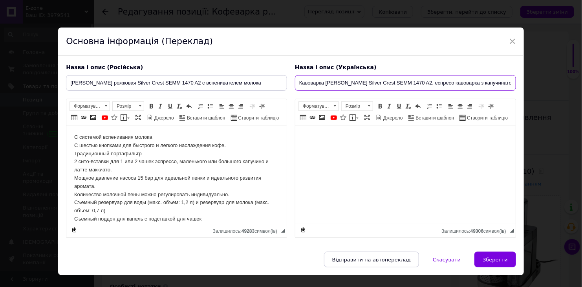
scroll to position [0, 28]
type input "Кавоварка [PERSON_NAME] Silver Crest SEMM 1470 A2, еспресо кавоварка з капучина…"
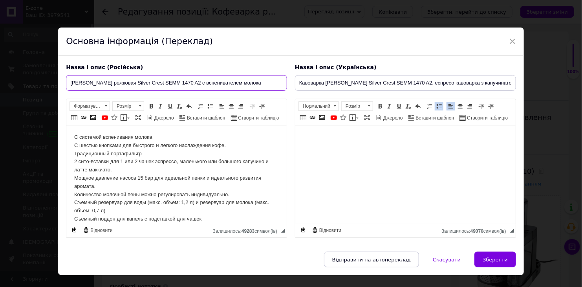
drag, startPoint x: 246, startPoint y: 82, endPoint x: 44, endPoint y: 83, distance: 202.6
click at [44, 83] on div "× Основна інформація (Переклад) Назва і опис (Російська) [PERSON_NAME] рожковая…" at bounding box center [291, 143] width 582 height 287
paste input "апучинатором"
type input "[PERSON_NAME] рожковая Silver Crest SEMM 1470 A2 с капучинатором"
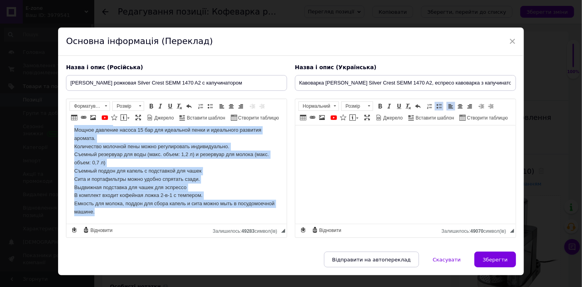
drag, startPoint x: 74, startPoint y: 135, endPoint x: 210, endPoint y: 235, distance: 168.4
click at [210, 224] on html "С системой вспенивания молока С шестью кнопками для быстрого и легкого наслажде…" at bounding box center [176, 150] width 220 height 146
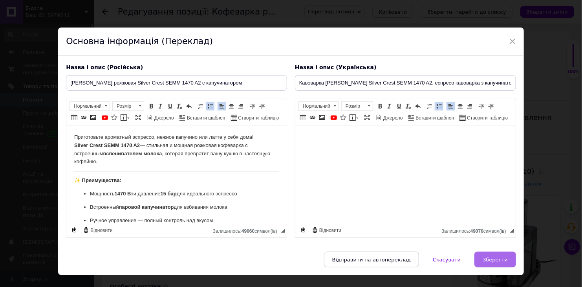
click at [485, 257] on span "Зберегти" at bounding box center [494, 259] width 25 height 6
type input "[PERSON_NAME] рожковая Silver Crest SEMM 1470 A2 с капучинатором"
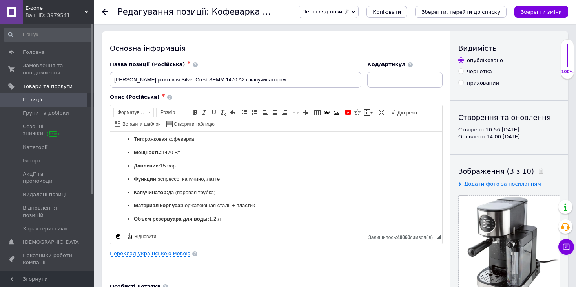
scroll to position [88, 0]
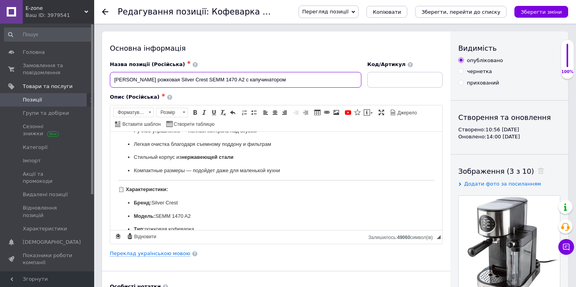
drag, startPoint x: 229, startPoint y: 80, endPoint x: 166, endPoint y: 80, distance: 62.8
click at [166, 80] on input "[PERSON_NAME] рожковая Silver Crest SEMM 1470 A2 с капучинатором" at bounding box center [236, 80] width 252 height 16
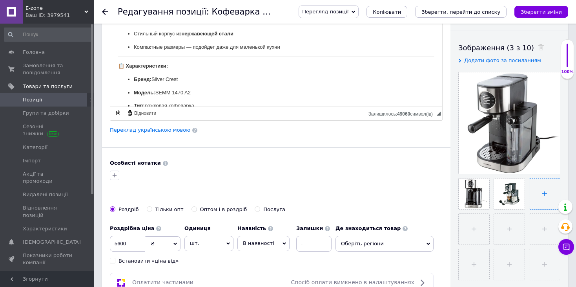
scroll to position [157, 0]
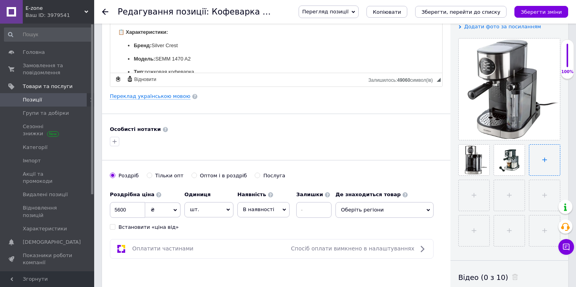
click at [537, 157] on input "file" at bounding box center [545, 159] width 31 height 31
type input "C:\fakepath\фкуп.png"
click at [473, 188] on input "file" at bounding box center [474, 195] width 31 height 31
type input "C:\fakepath\hktgnsr84z1.jpeg"
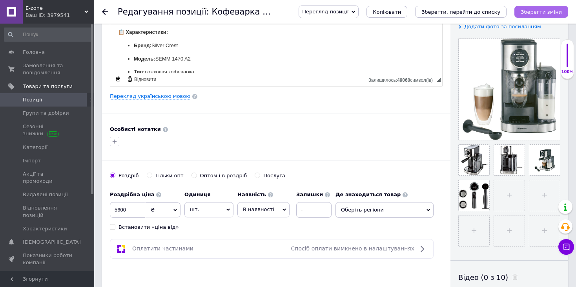
click at [548, 14] on icon "Зберегти зміни" at bounding box center [541, 12] width 41 height 6
click at [512, 194] on input "file" at bounding box center [509, 195] width 31 height 31
type input "C:\fakepath\hktgnrj6bv1.jpg"
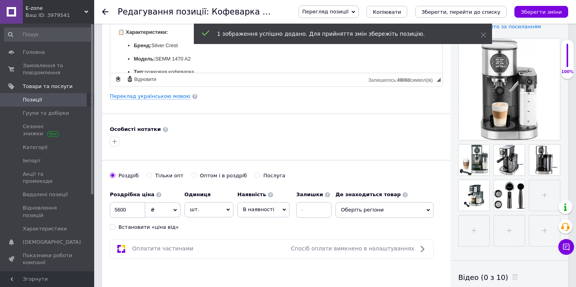
click at [546, 13] on icon "Зберегти зміни" at bounding box center [541, 12] width 41 height 6
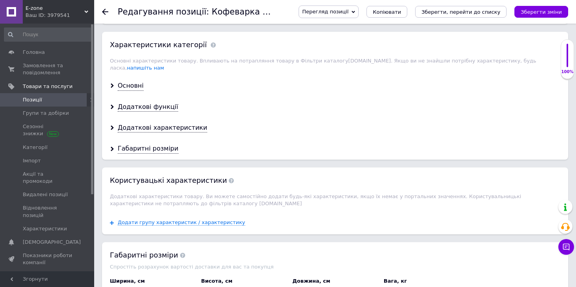
scroll to position [628, 0]
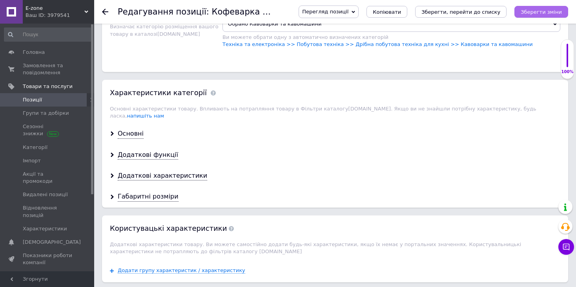
click at [558, 15] on button "Зберегти зміни" at bounding box center [542, 12] width 54 height 12
click at [38, 68] on span "Замовлення та повідомлення" at bounding box center [48, 69] width 50 height 14
